Goal: Task Accomplishment & Management: Manage account settings

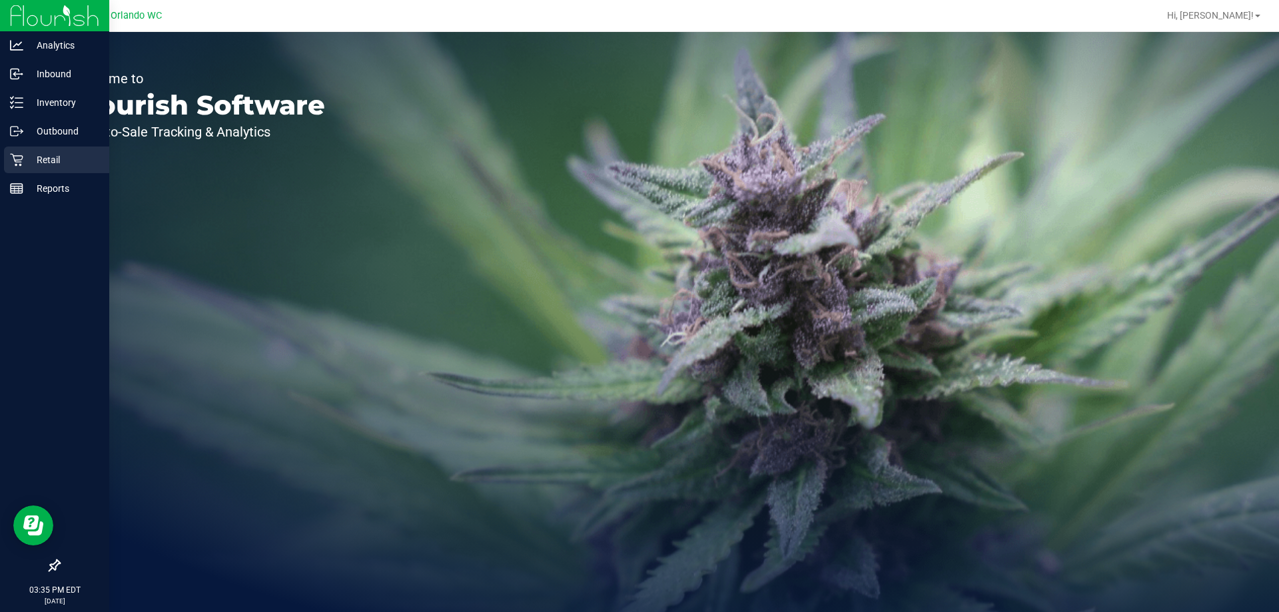
click at [25, 158] on p "Retail" at bounding box center [63, 160] width 80 height 16
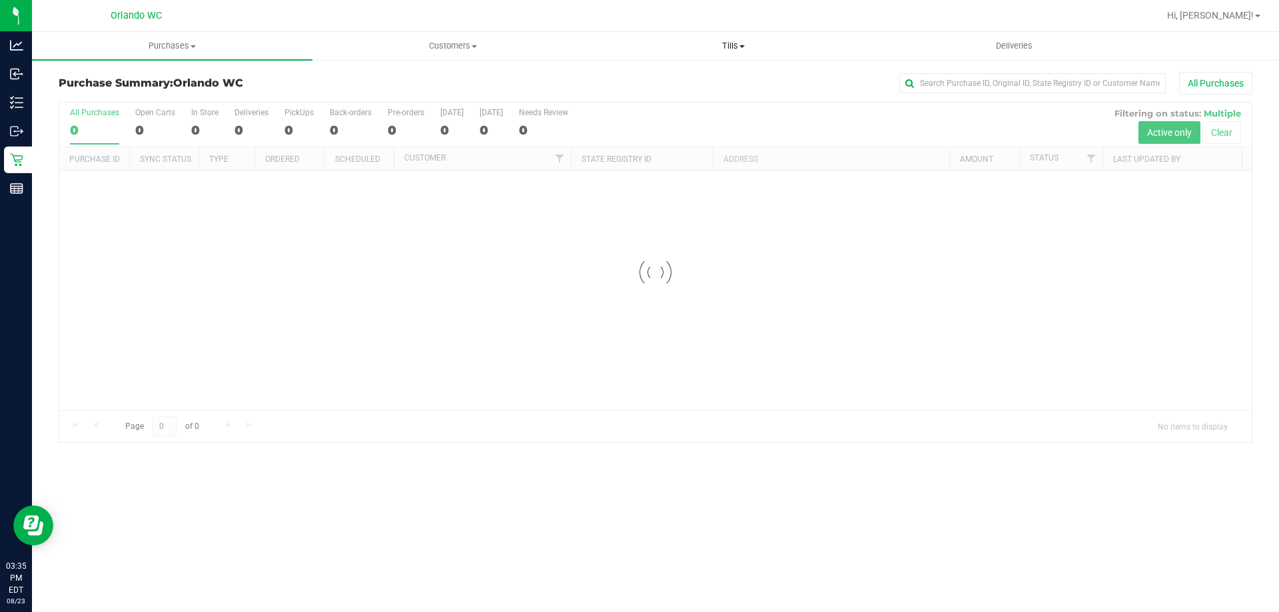
click at [726, 41] on span "Tills" at bounding box center [733, 46] width 279 height 12
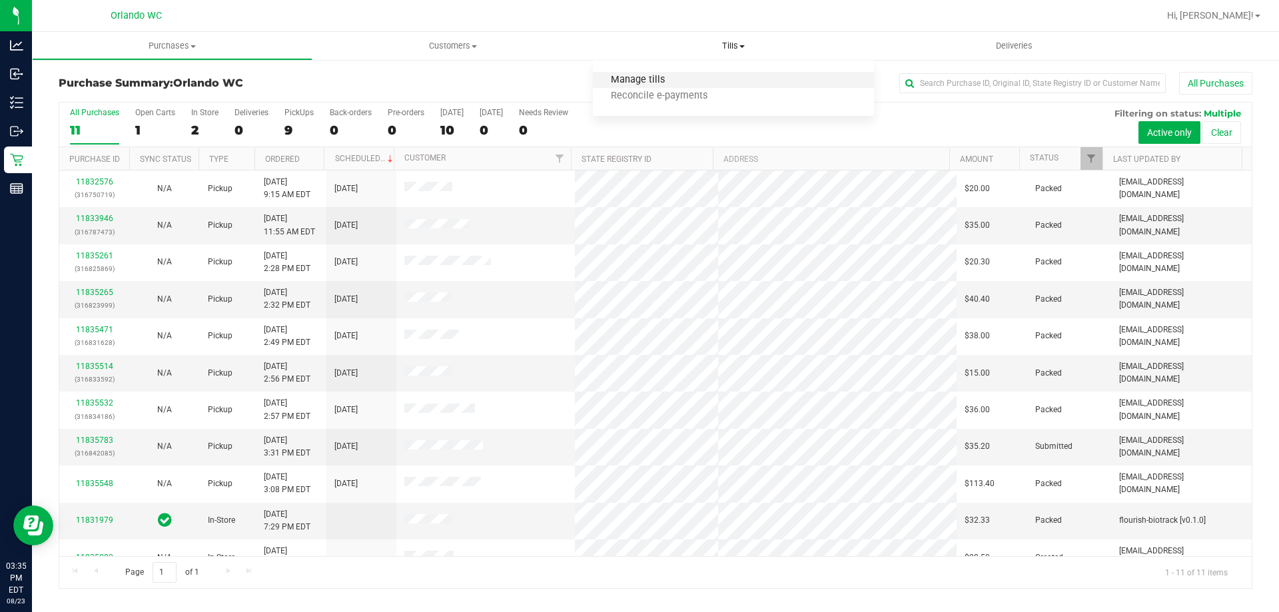
click at [676, 83] on span "Manage tills" at bounding box center [638, 80] width 90 height 11
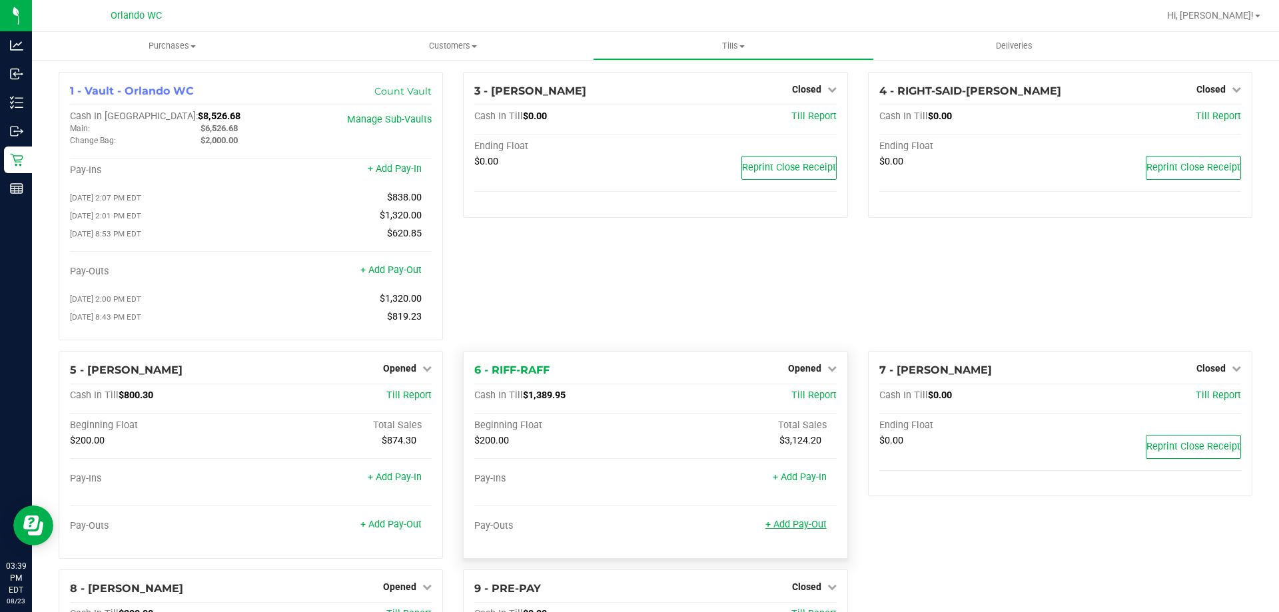
click at [799, 530] on link "+ Add Pay-Out" at bounding box center [795, 524] width 61 height 11
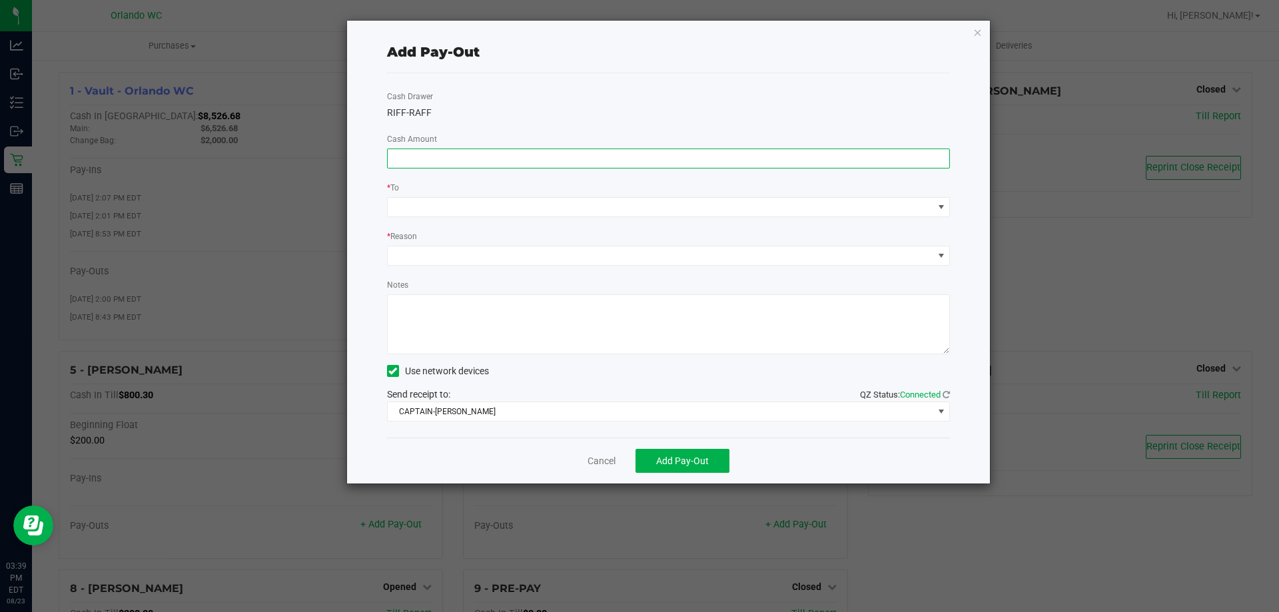
click at [543, 161] on input at bounding box center [669, 158] width 562 height 19
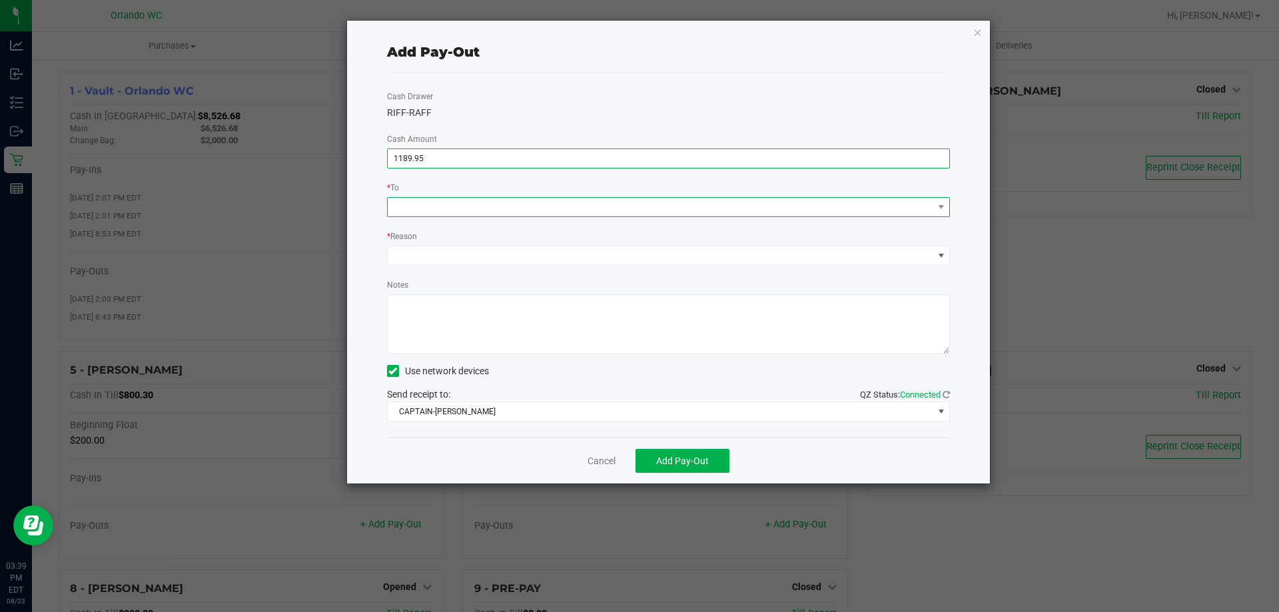
type input "$1,189.95"
click at [567, 209] on span at bounding box center [661, 207] width 546 height 19
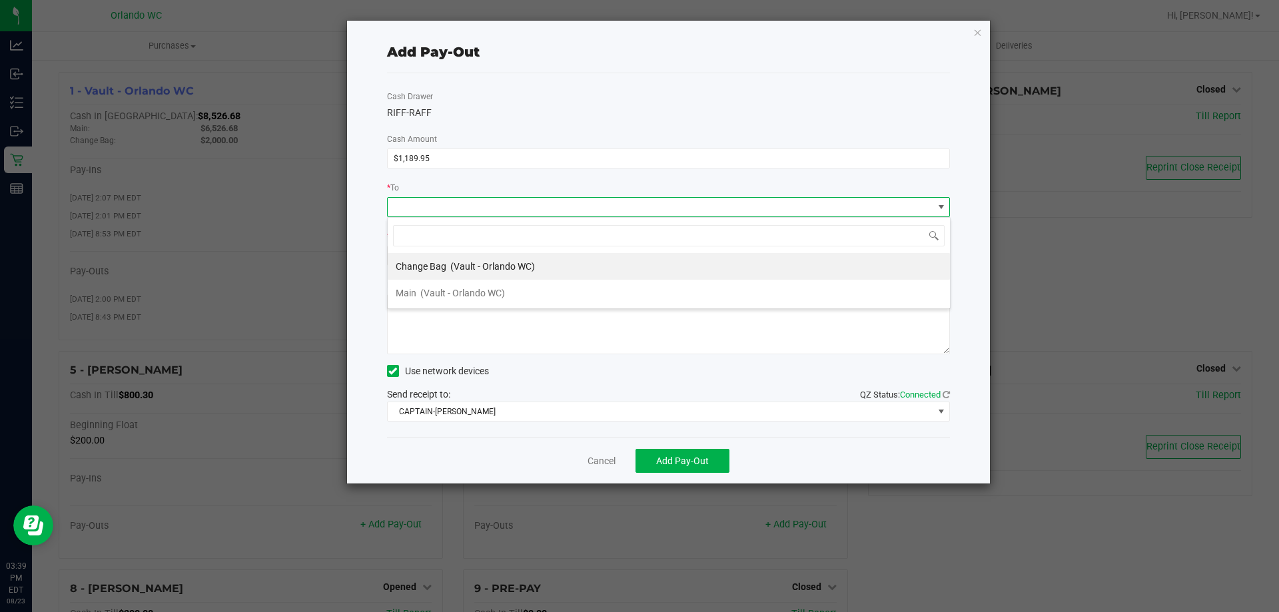
scroll to position [20, 563]
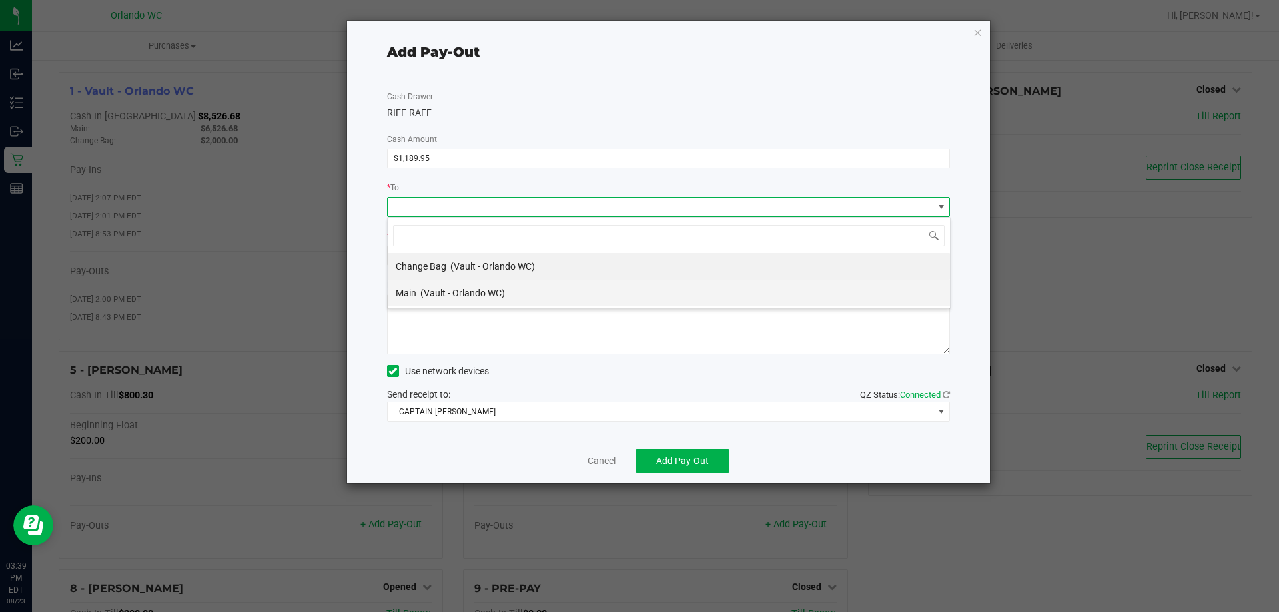
click at [558, 297] on li "Main (Vault - Orlando WC)" at bounding box center [669, 293] width 562 height 27
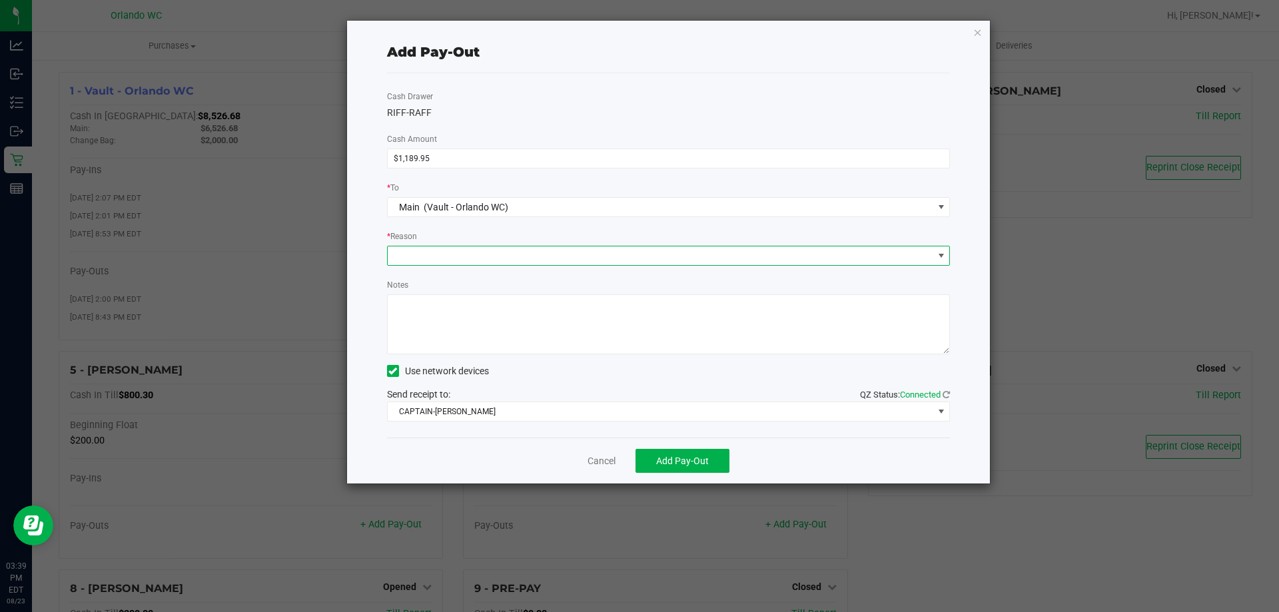
click at [547, 252] on span at bounding box center [661, 255] width 546 height 19
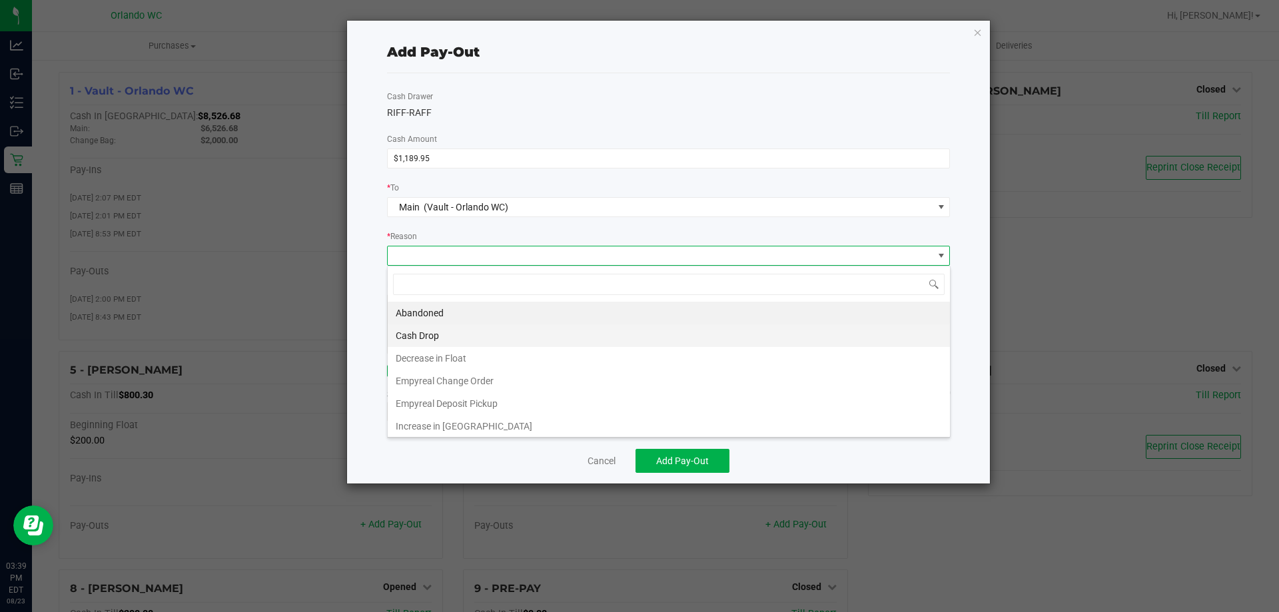
click at [515, 334] on li "Cash Drop" at bounding box center [669, 335] width 562 height 23
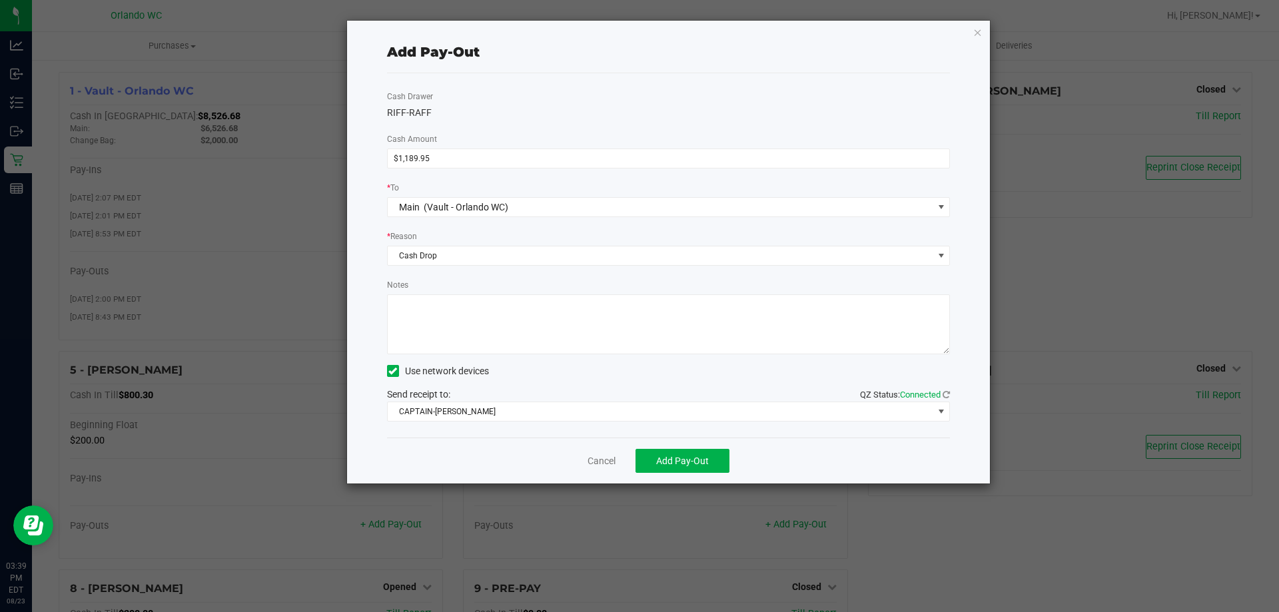
click at [518, 330] on textarea "Notes" at bounding box center [669, 324] width 564 height 60
type textarea "Till switch Mac to Kurt"
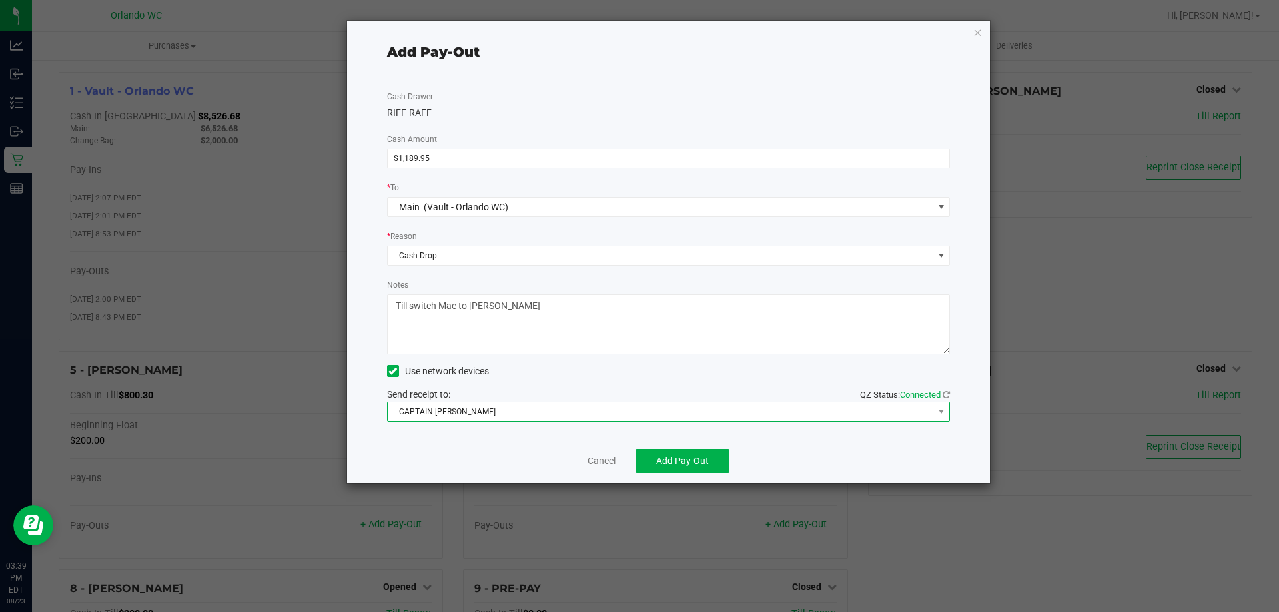
click at [815, 411] on span "CAPTAIN-KANGA" at bounding box center [661, 411] width 546 height 19
click at [506, 414] on span "CAPTAIN-KANGA" at bounding box center [661, 411] width 546 height 19
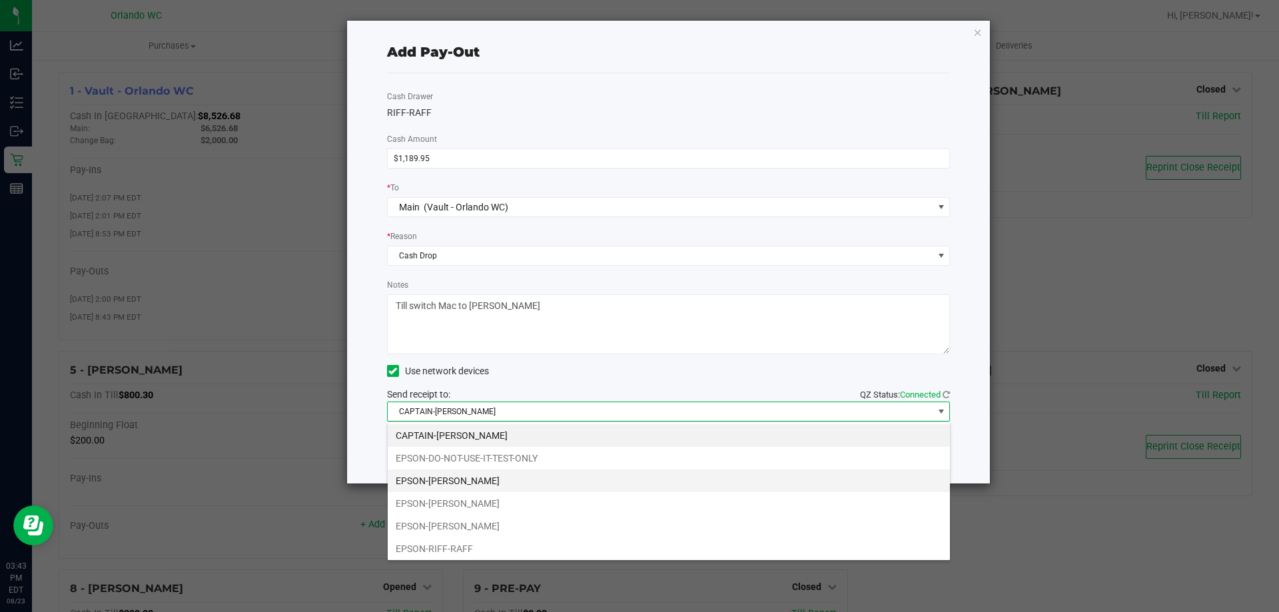
click at [485, 481] on li "EPSON-JASON-DERULO" at bounding box center [669, 481] width 562 height 23
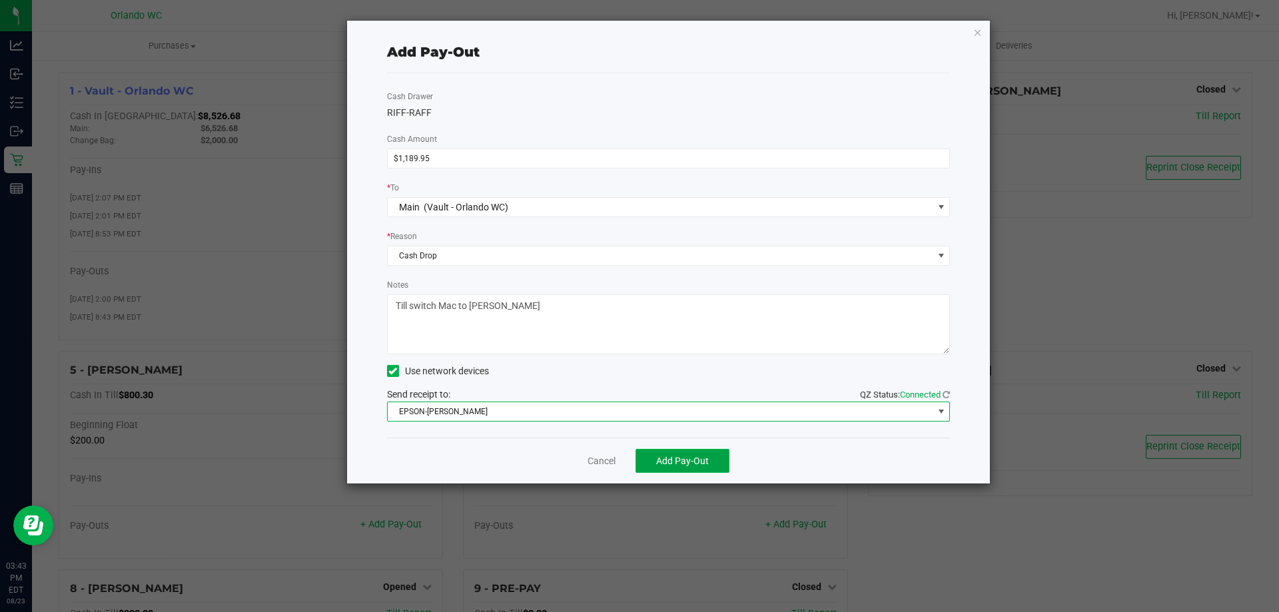
click at [693, 463] on span "Add Pay-Out" at bounding box center [682, 461] width 53 height 11
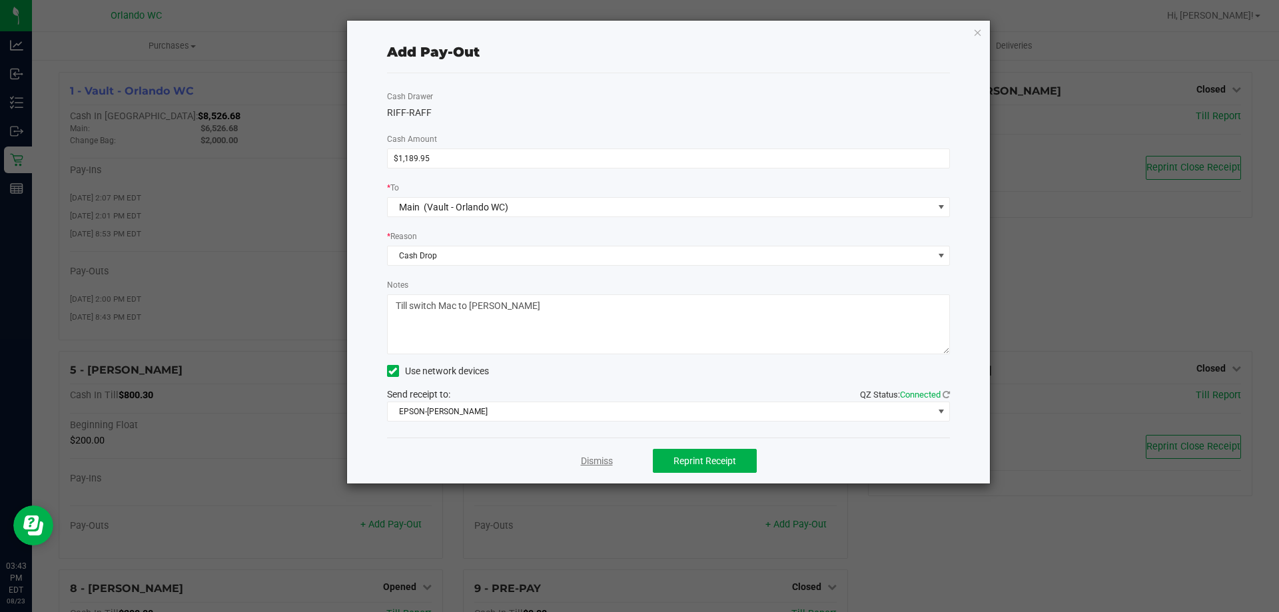
click at [599, 462] on link "Dismiss" at bounding box center [597, 461] width 32 height 14
